Goal: Register for event/course

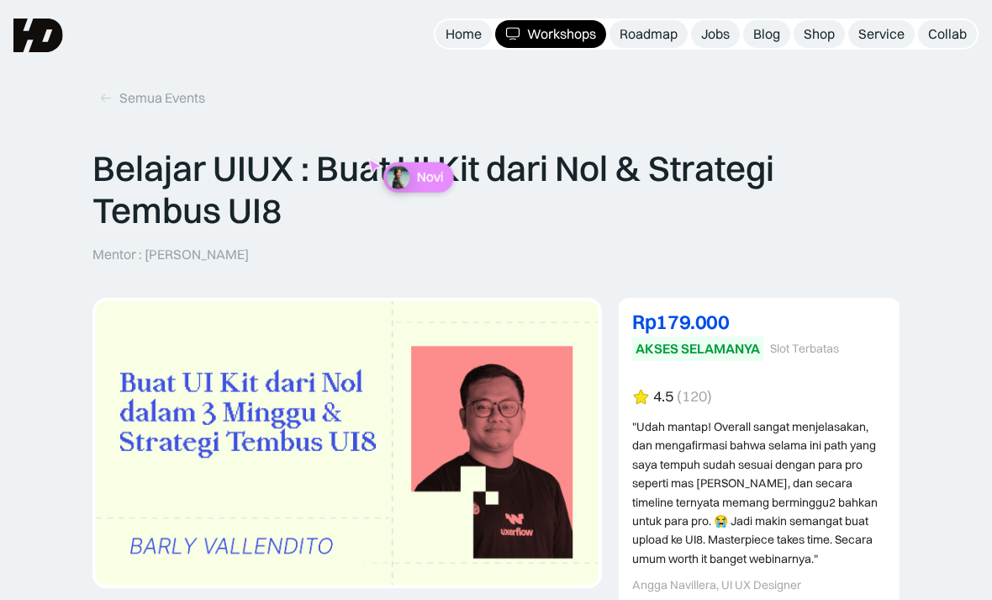
click at [558, 27] on div "Workshops" at bounding box center [561, 34] width 69 height 18
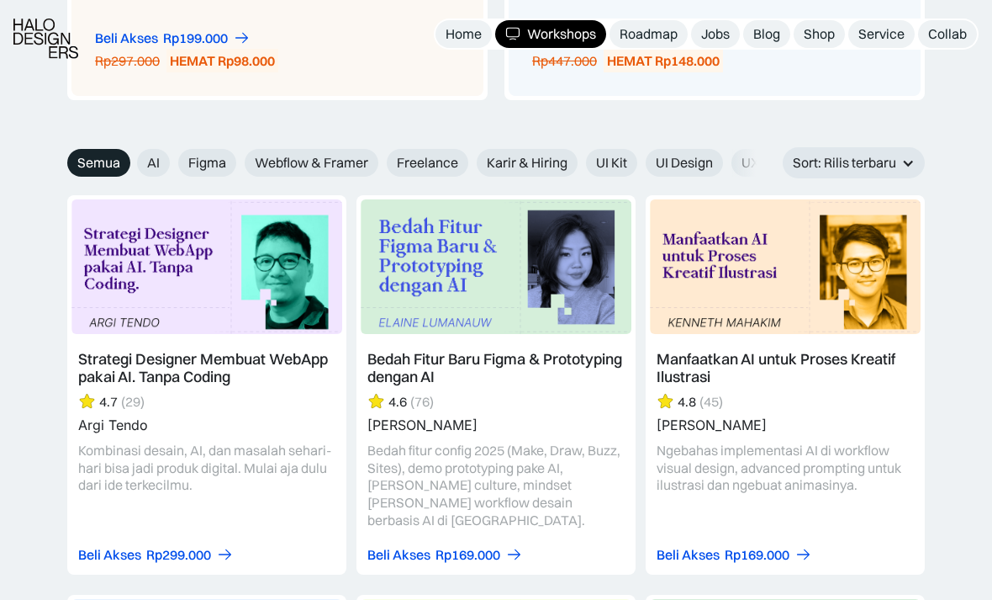
scroll to position [1831, 0]
click at [609, 153] on span "UI Kit" at bounding box center [611, 162] width 31 height 18
click at [131, 151] on input "UI Kit" at bounding box center [125, 156] width 11 height 11
radio input "true"
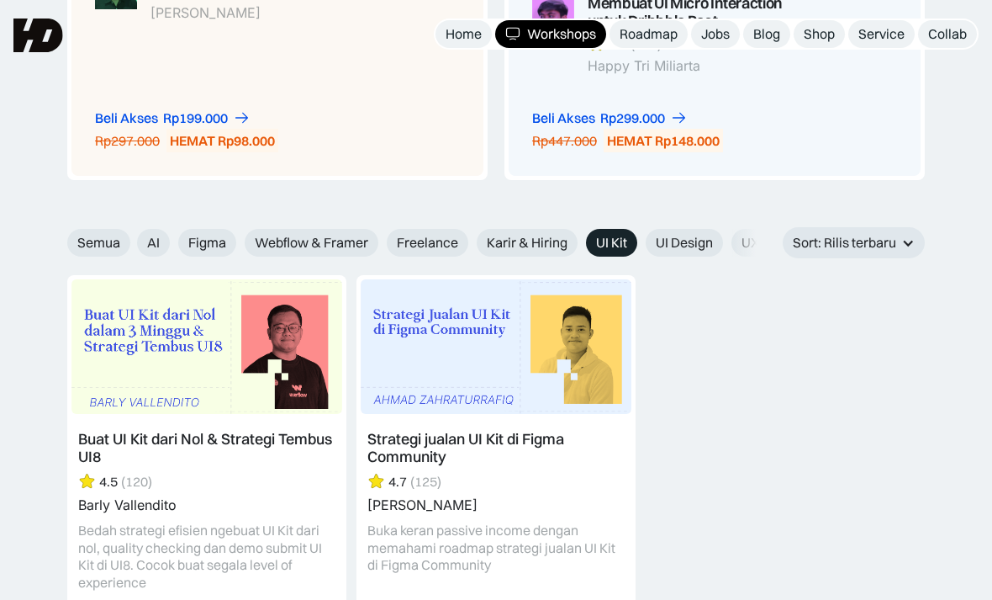
scroll to position [1727, 0]
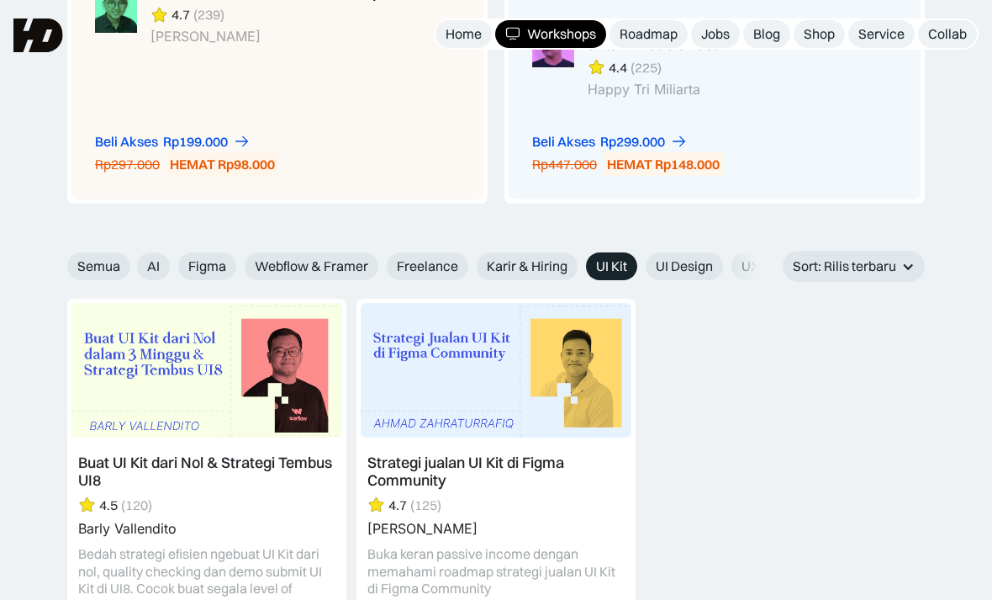
click at [475, 29] on div "Home" at bounding box center [464, 34] width 36 height 18
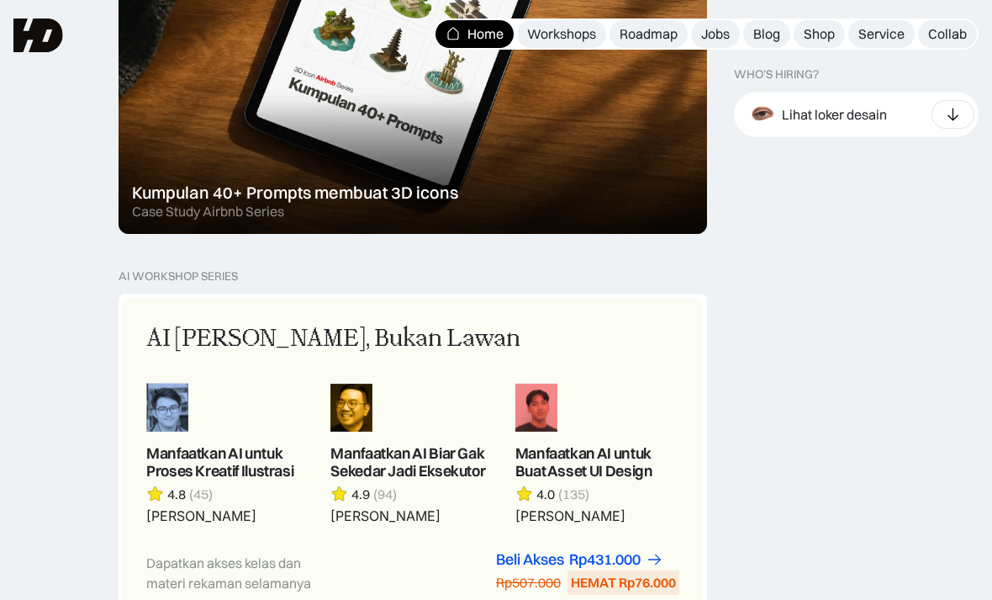
scroll to position [1245, 0]
